Goal: Find specific page/section: Find specific page/section

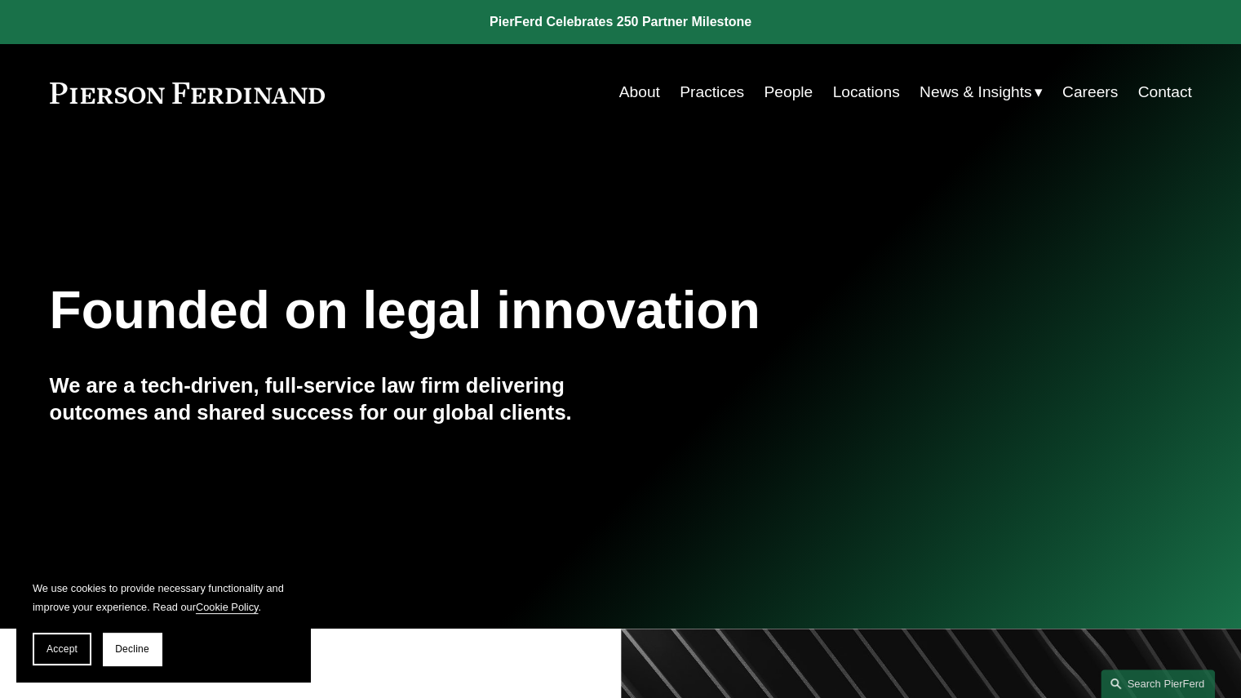
click at [768, 98] on link "People" at bounding box center [788, 92] width 49 height 31
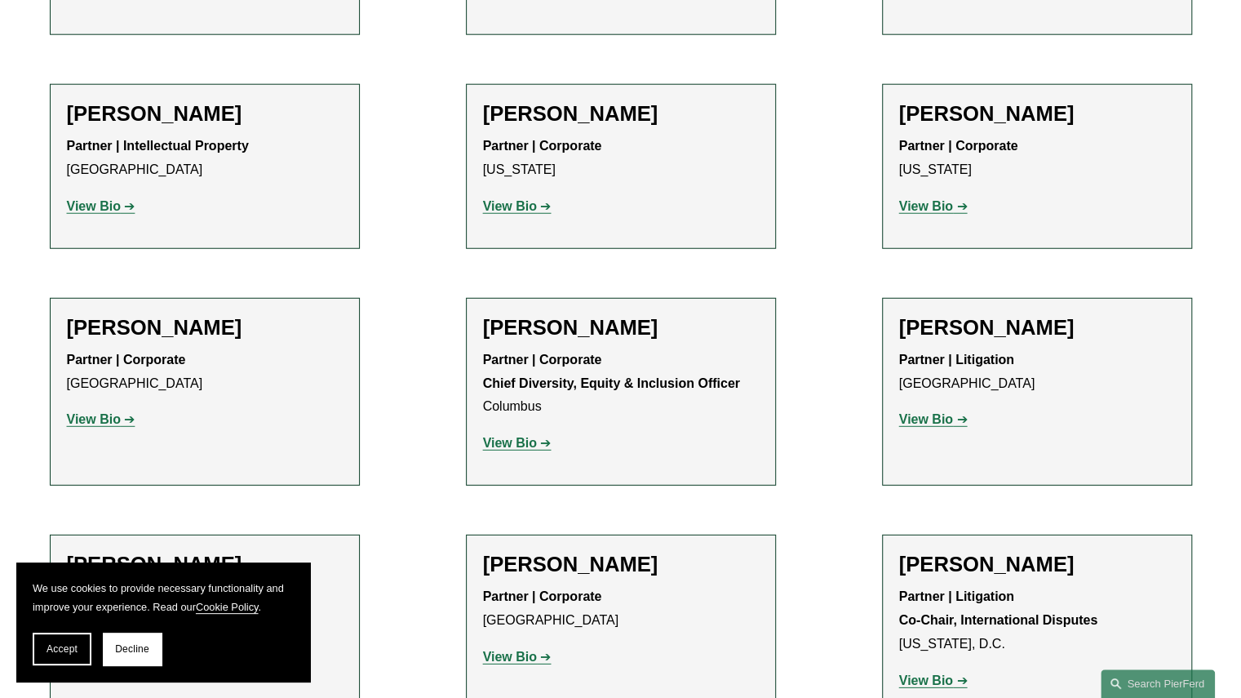
scroll to position [2762, 0]
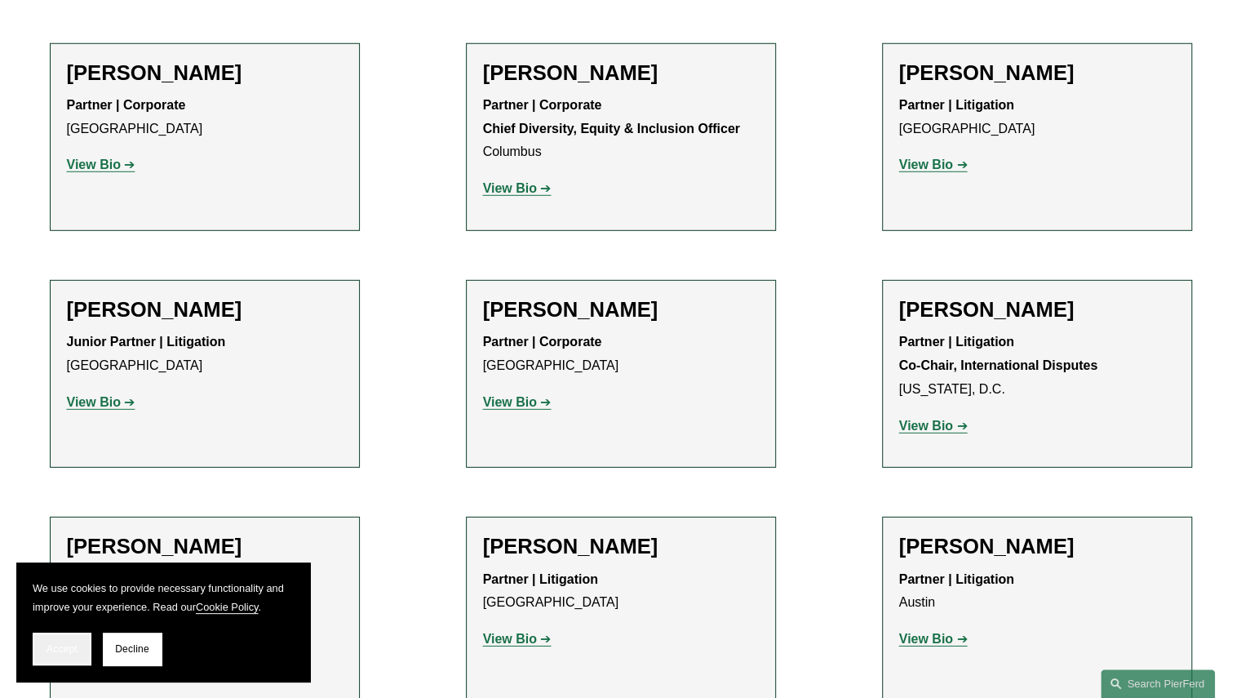
click at [74, 644] on span "Accept" at bounding box center [62, 648] width 31 height 11
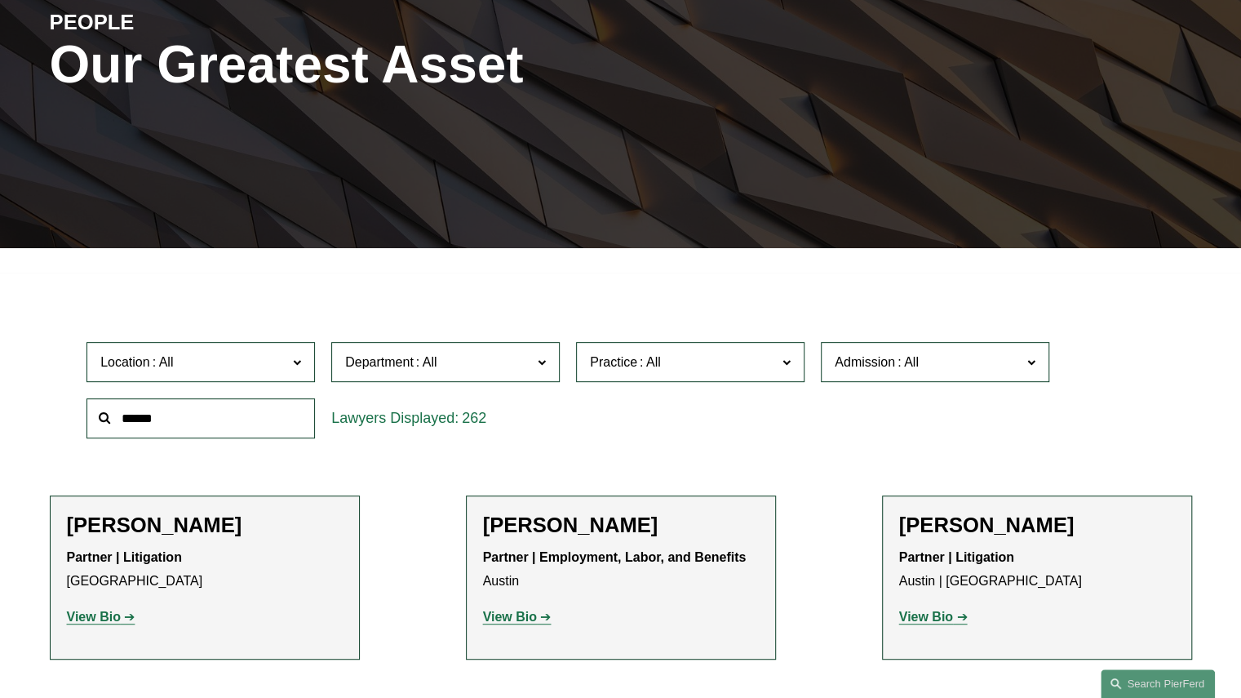
scroll to position [0, 0]
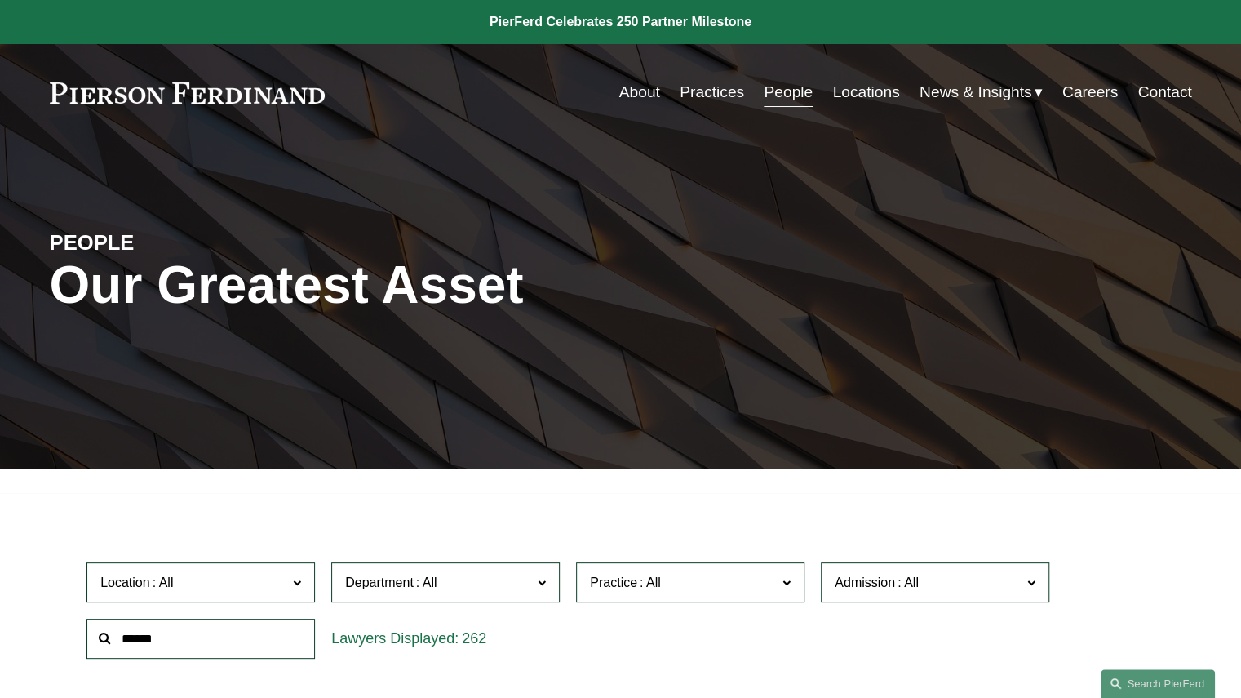
click at [886, 93] on link "Locations" at bounding box center [865, 92] width 67 height 31
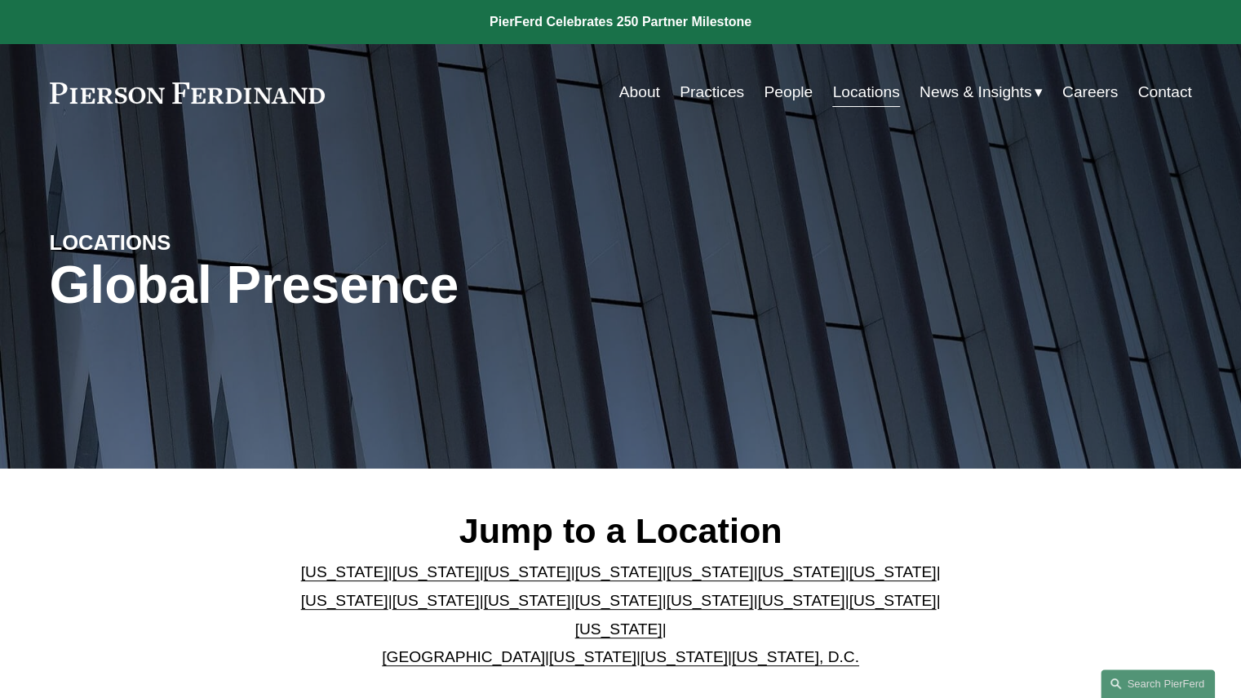
click at [757, 577] on link "[US_STATE]" at bounding box center [800, 571] width 87 height 17
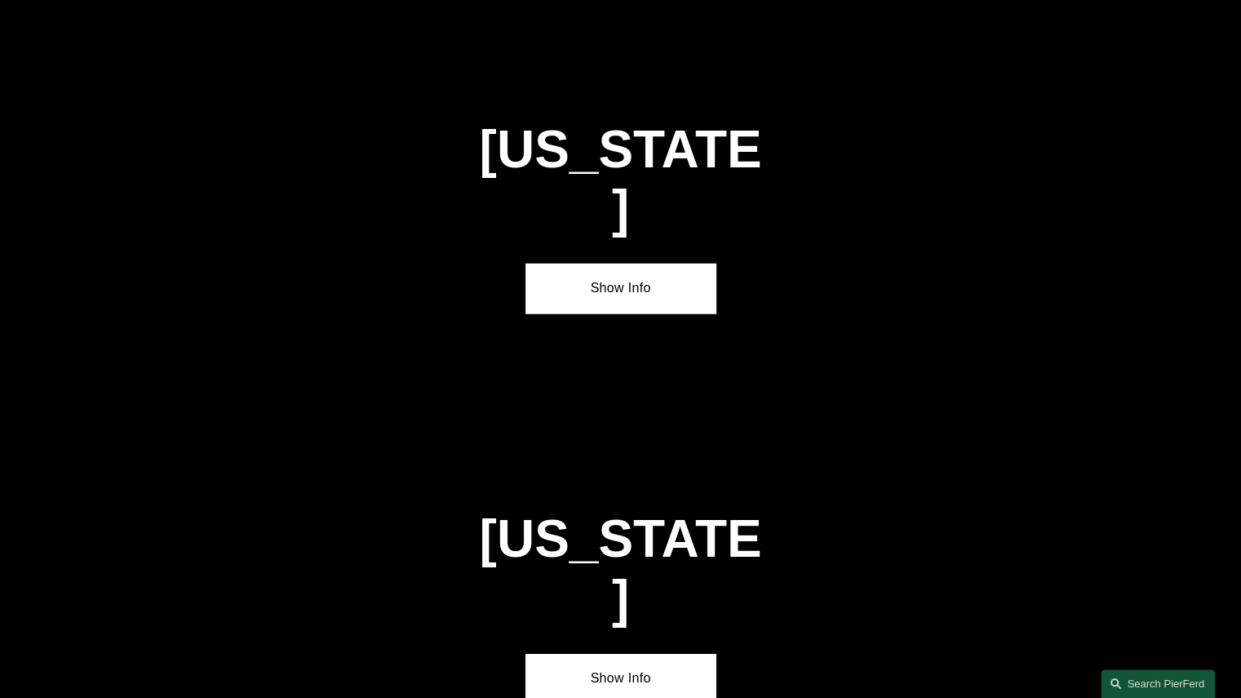
scroll to position [2418, 0]
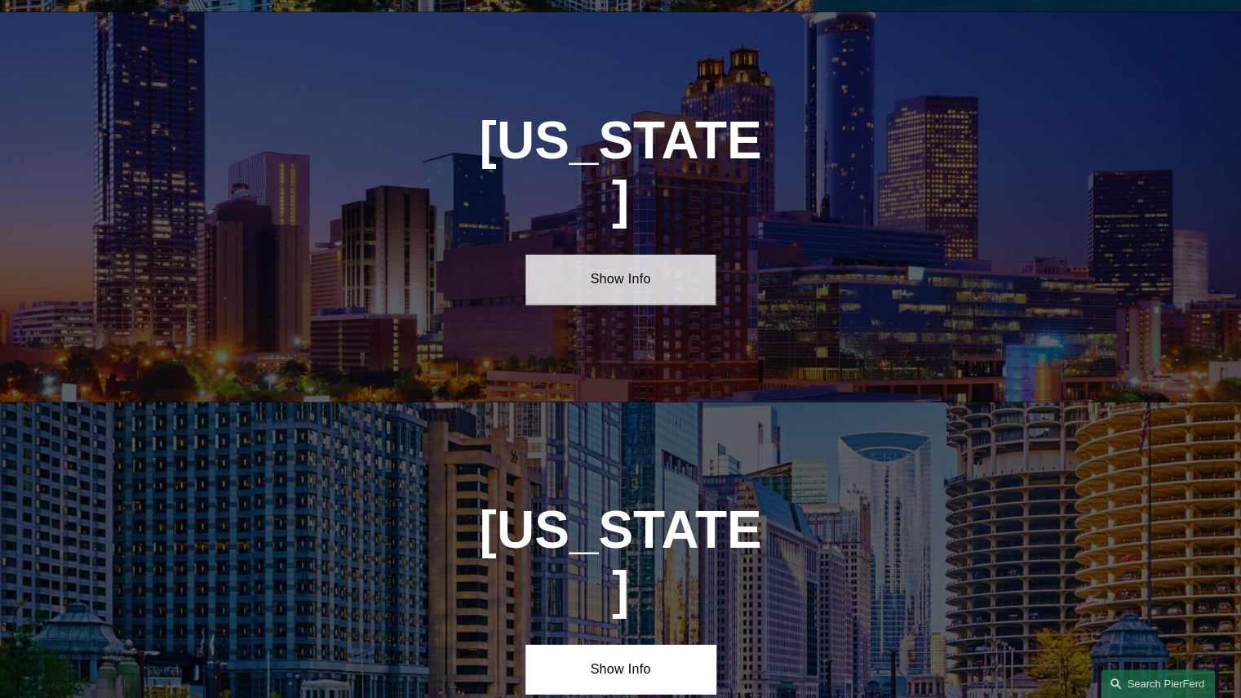
click at [614, 255] on link "Show Info" at bounding box center [620, 279] width 190 height 49
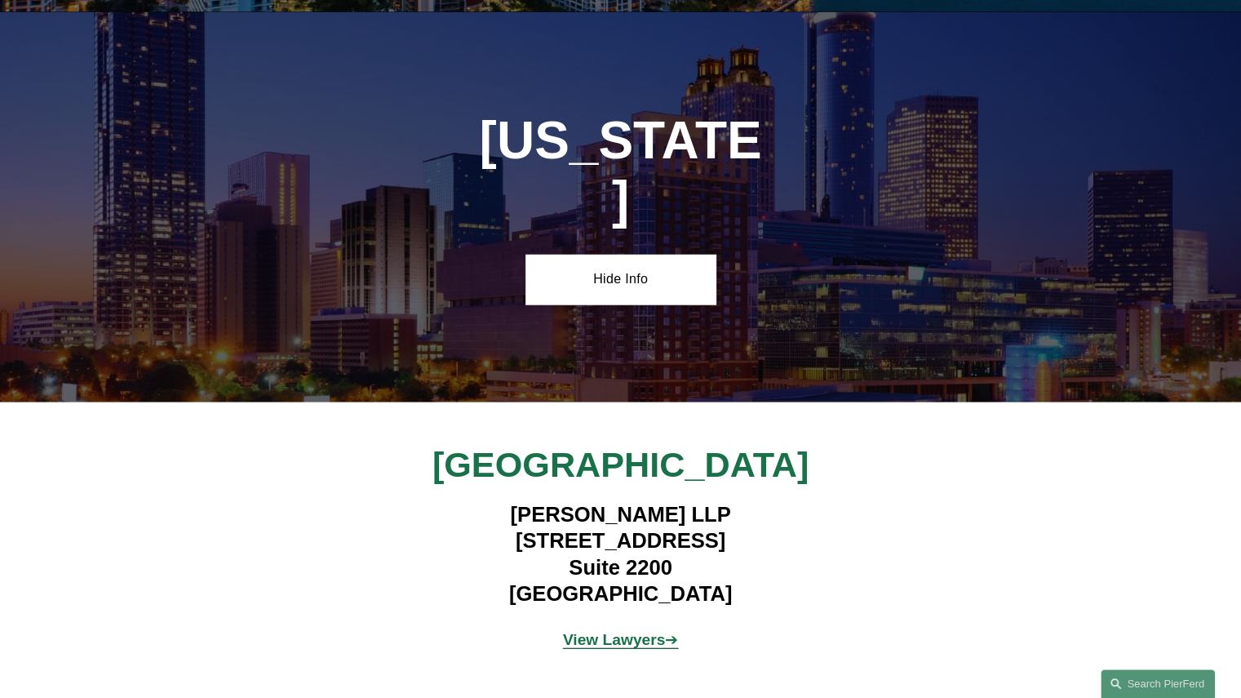
click at [640, 631] on strong "View Lawyers" at bounding box center [614, 639] width 103 height 17
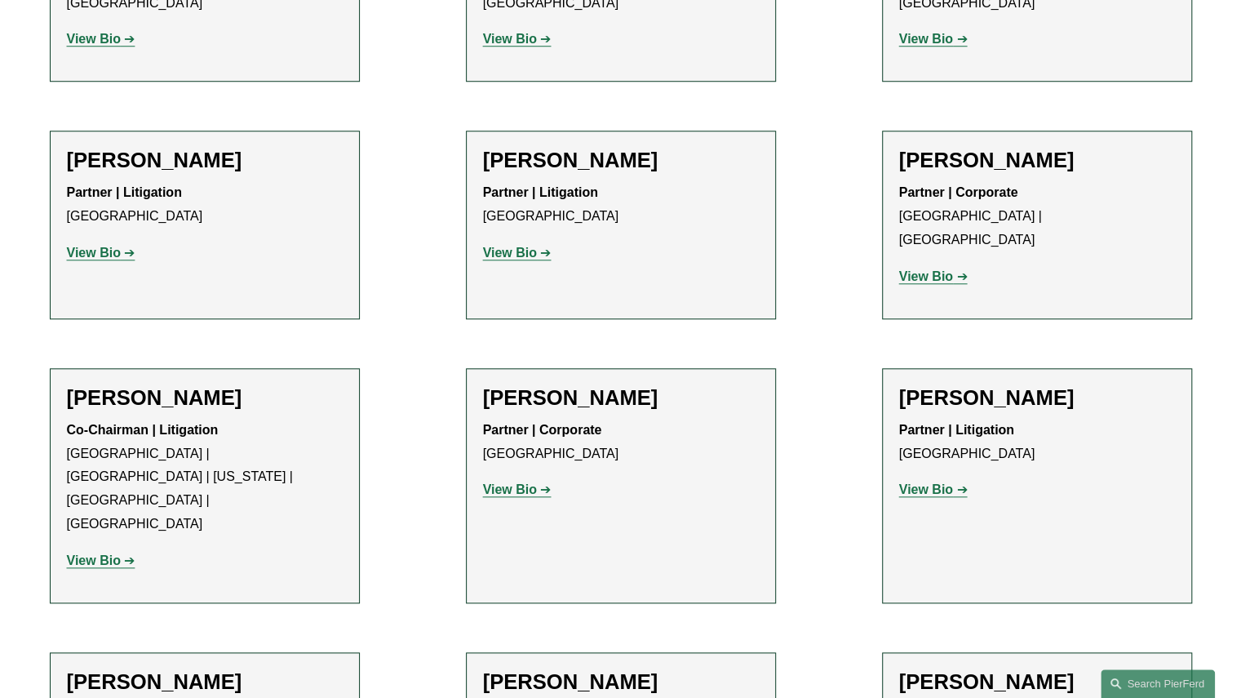
scroll to position [188, 0]
